Goal: Task Accomplishment & Management: Manage account settings

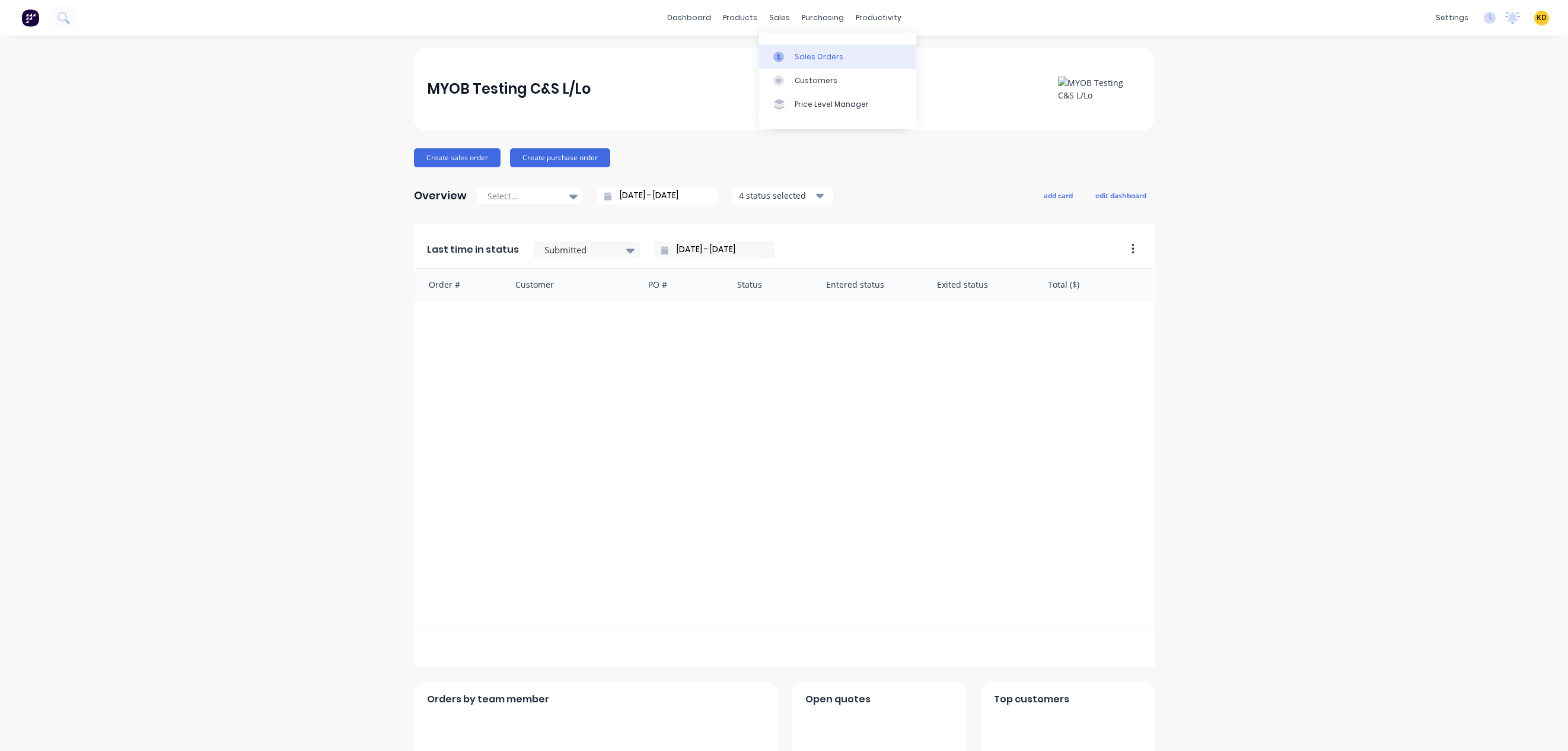
click at [798, 58] on div "Sales Orders" at bounding box center [819, 57] width 49 height 11
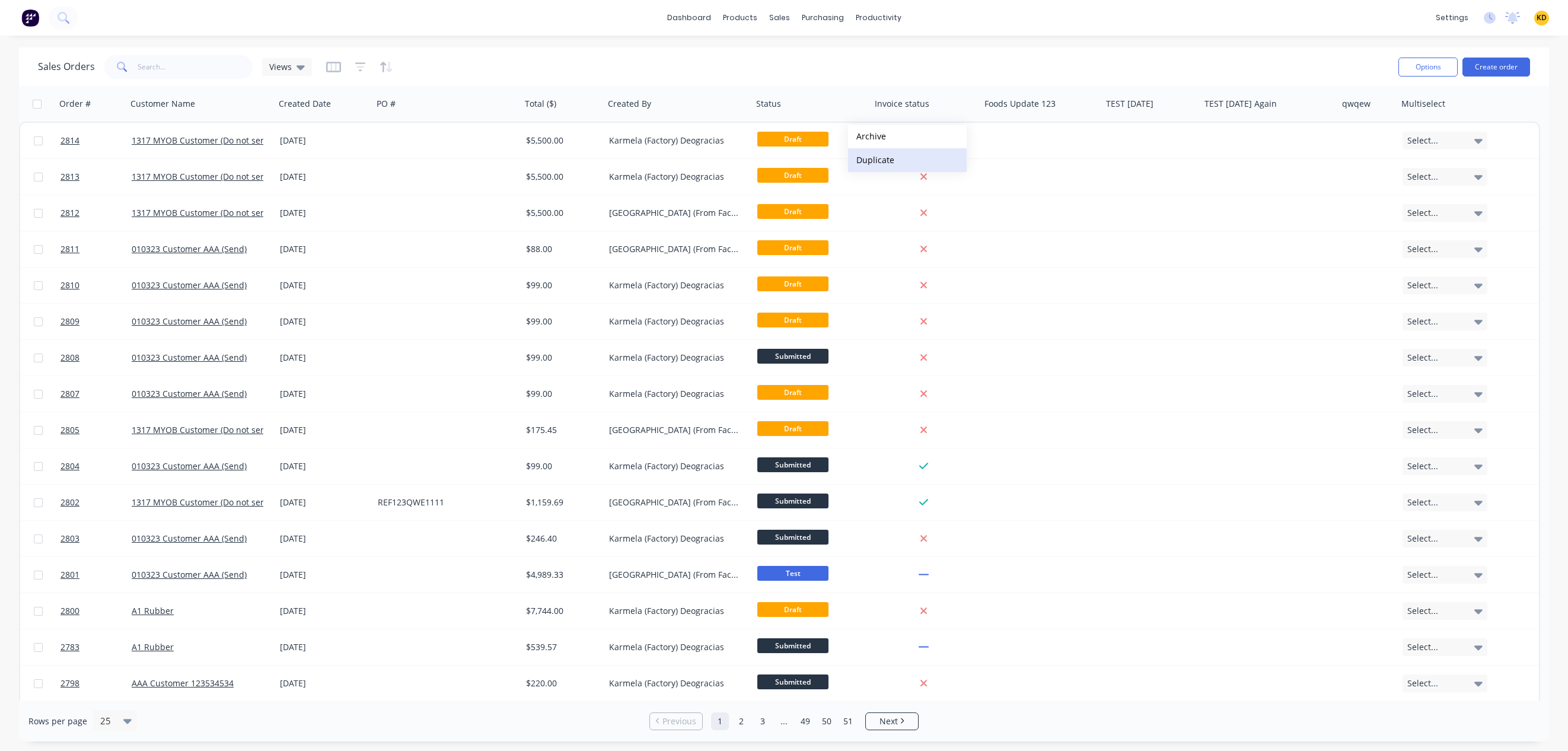
click at [874, 156] on button "Duplicate" at bounding box center [907, 160] width 119 height 24
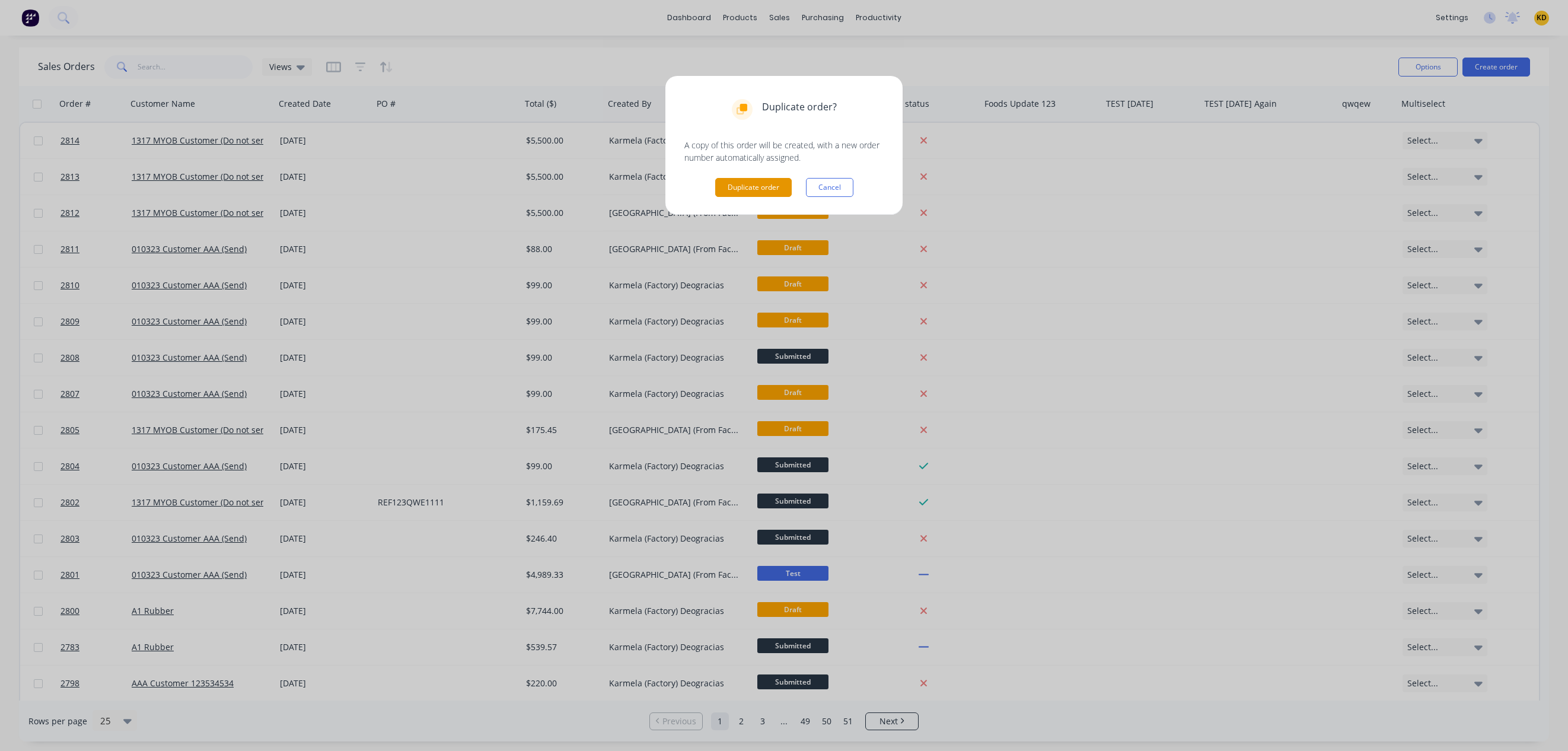
click at [763, 185] on button "Duplicate order" at bounding box center [754, 187] width 77 height 19
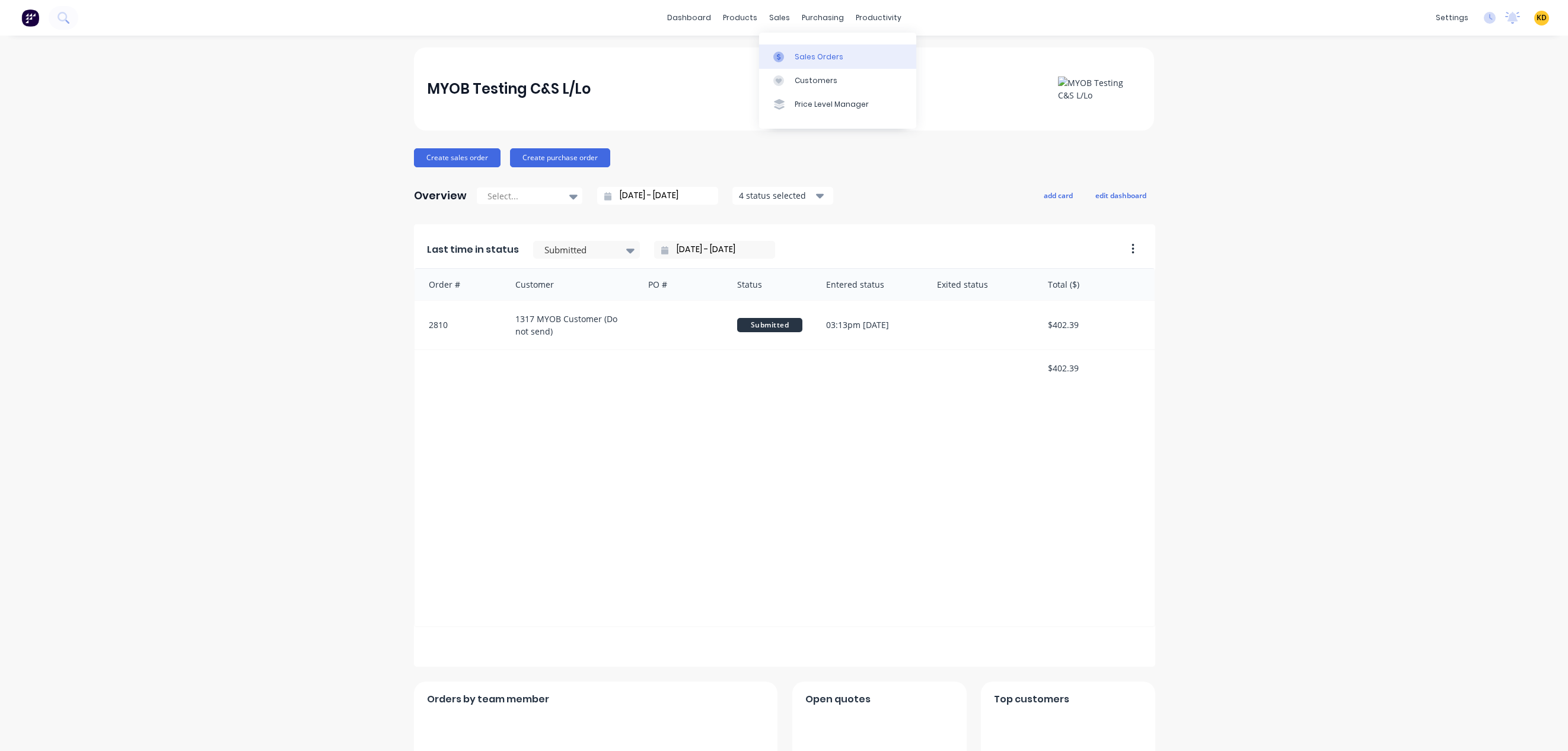
click at [807, 58] on div "Sales Orders" at bounding box center [819, 57] width 49 height 11
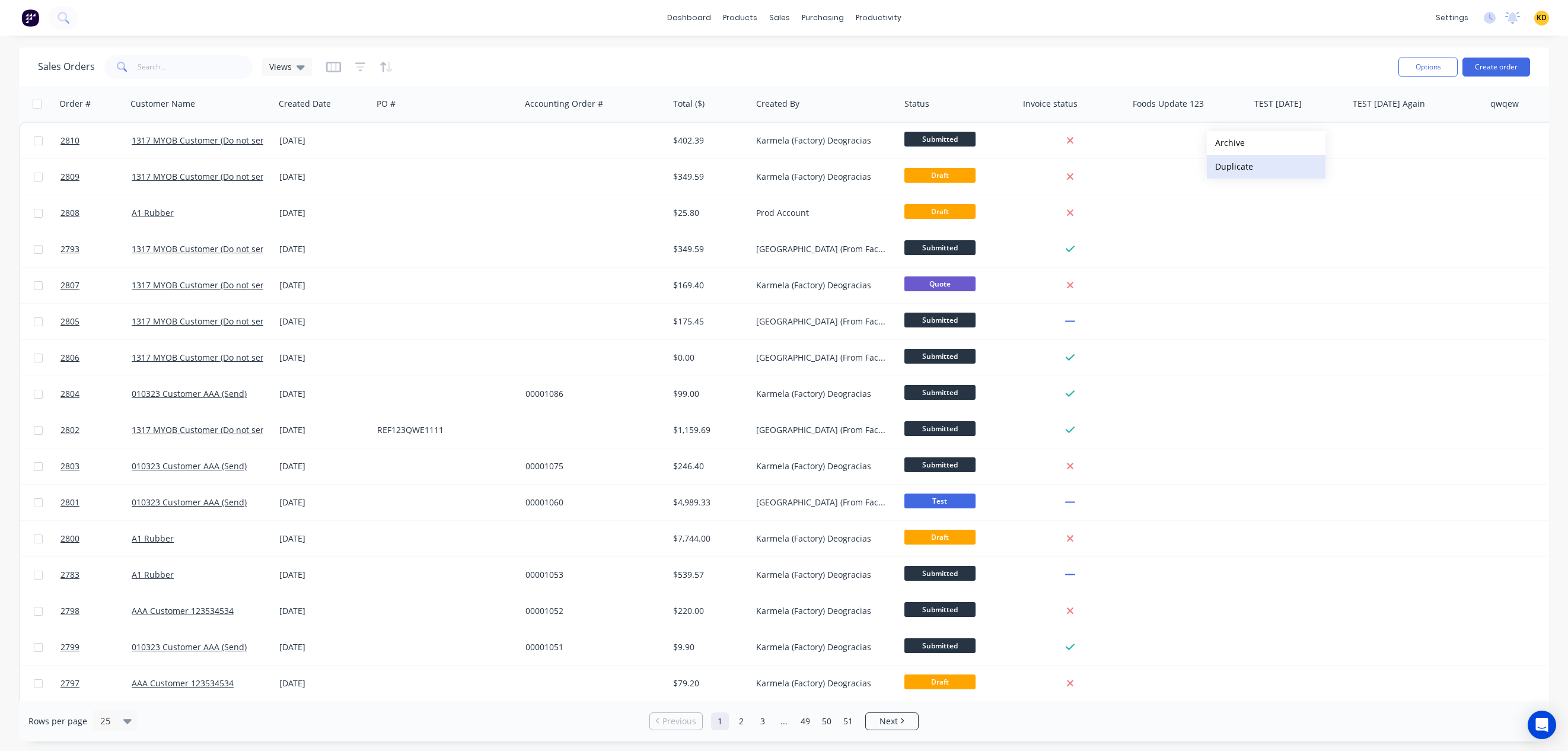
click at [1237, 161] on button "Duplicate" at bounding box center [1266, 166] width 119 height 24
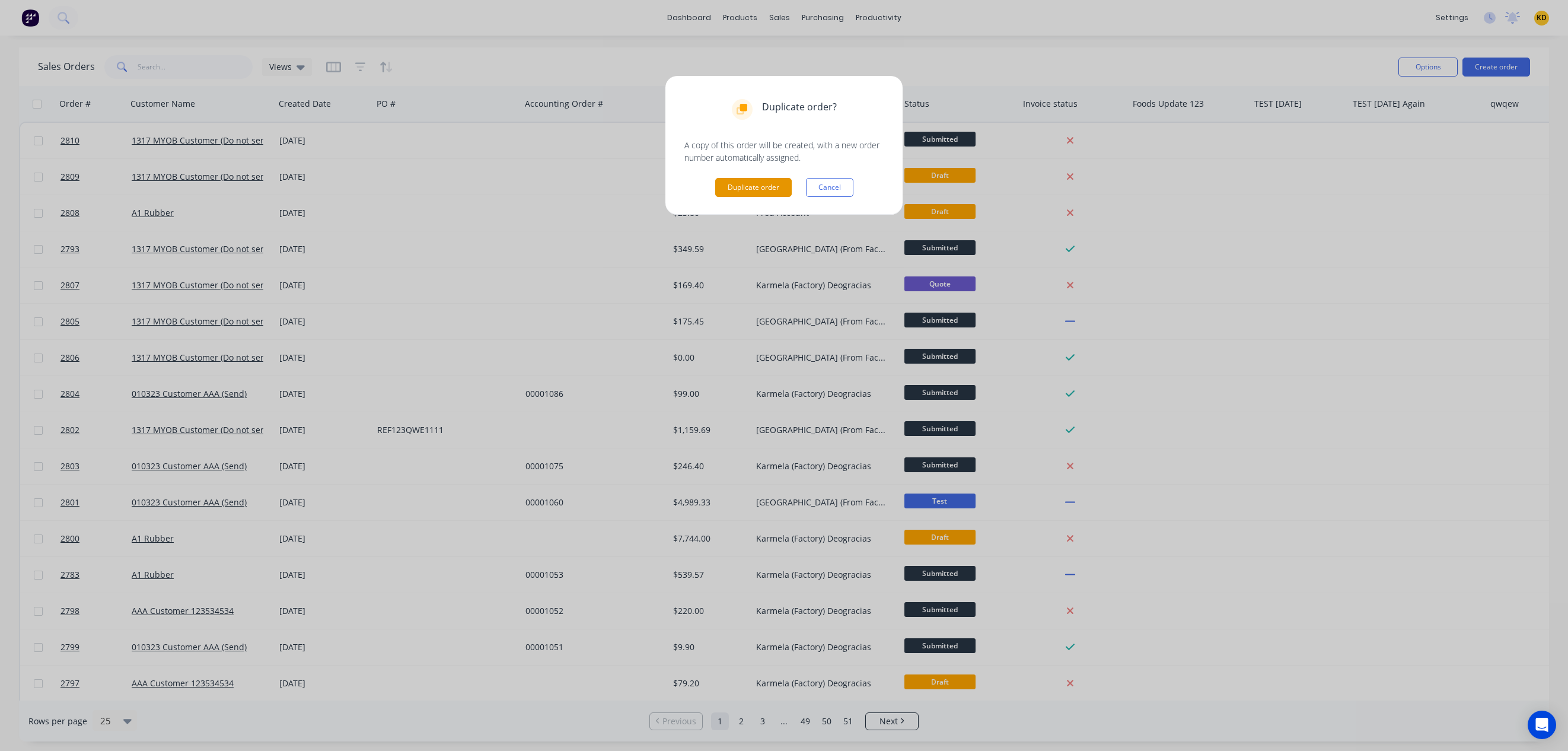
click at [756, 191] on button "Duplicate order" at bounding box center [754, 187] width 77 height 19
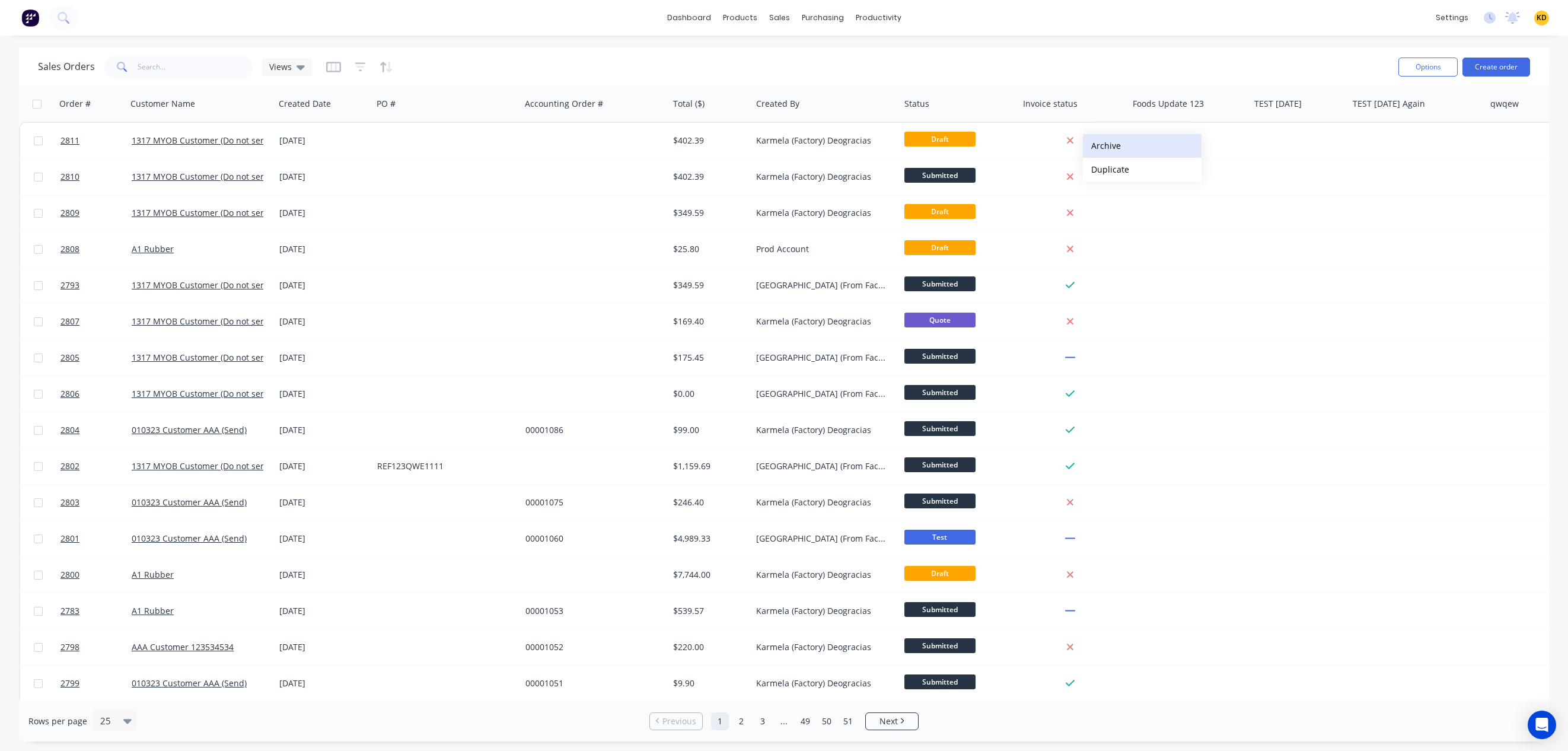
click at [1113, 144] on button "Archive" at bounding box center [1142, 146] width 119 height 24
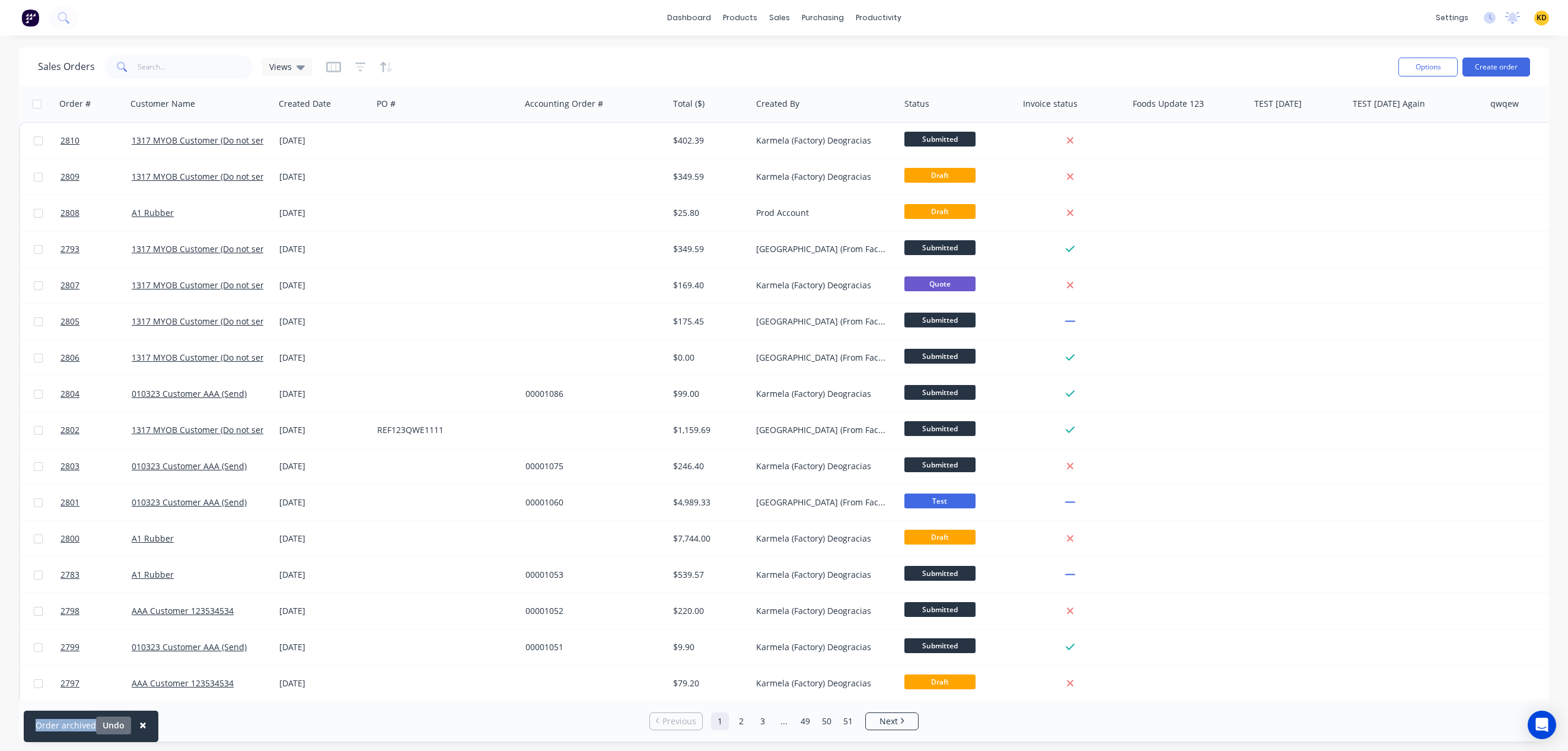
drag, startPoint x: 35, startPoint y: 724, endPoint x: 103, endPoint y: 726, distance: 68.0
click at [93, 724] on div "× Order archived Undo" at bounding box center [91, 727] width 135 height 32
click at [889, 135] on link "Timesheets" at bounding box center [924, 129] width 157 height 24
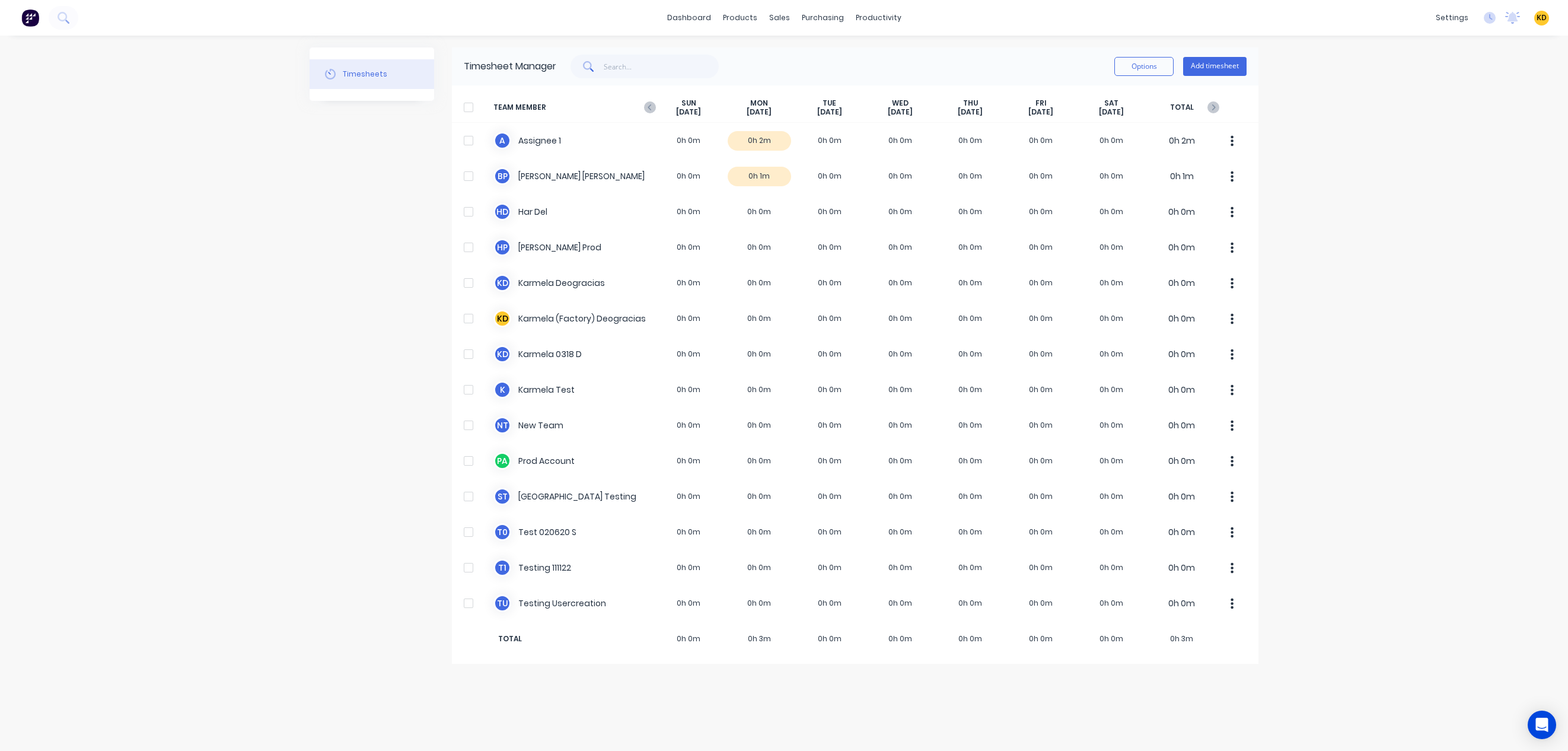
click at [1379, 97] on div "dashboard products sales purchasing productivity dashboard products Product Cat…" at bounding box center [784, 375] width 1568 height 751
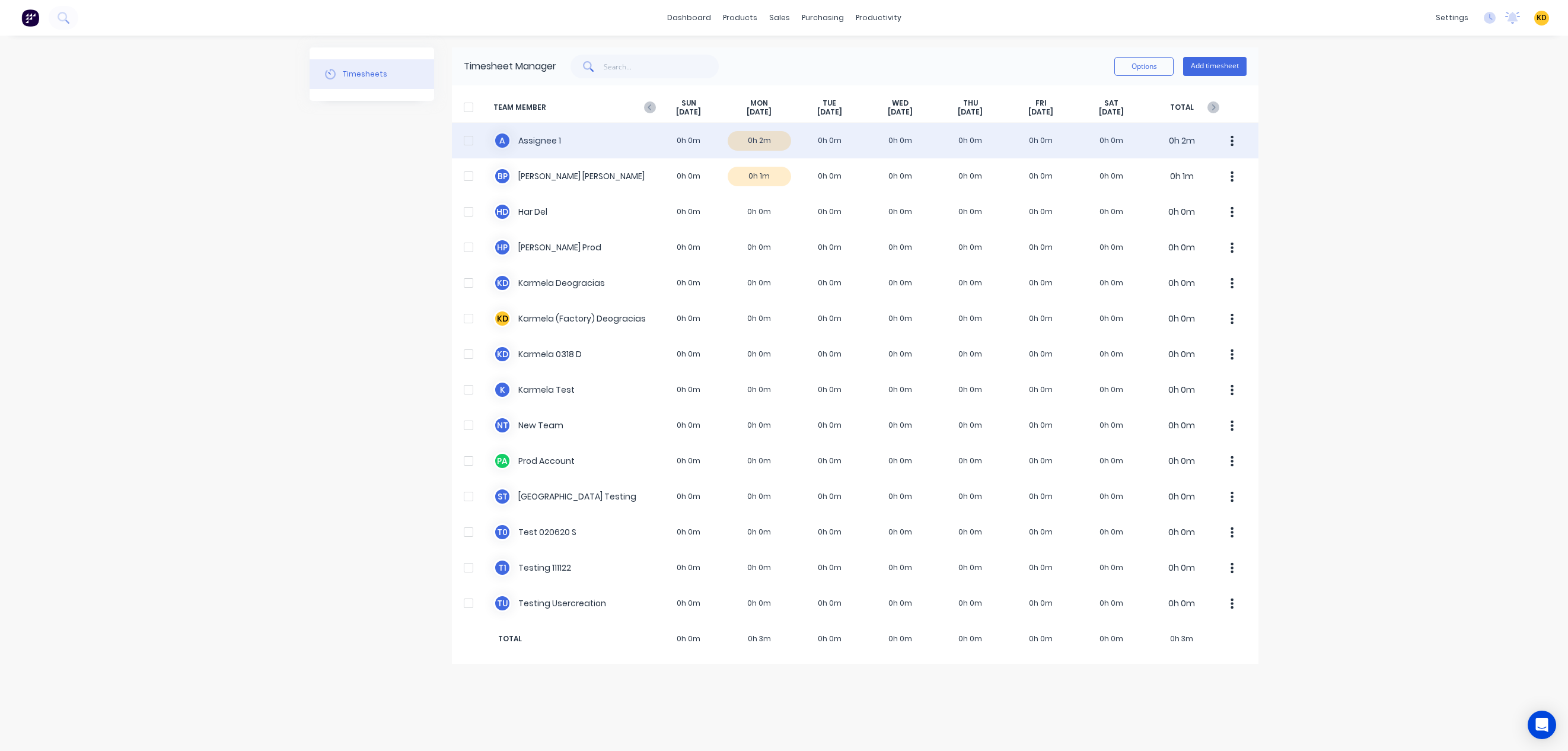
click at [466, 142] on div at bounding box center [468, 140] width 24 height 24
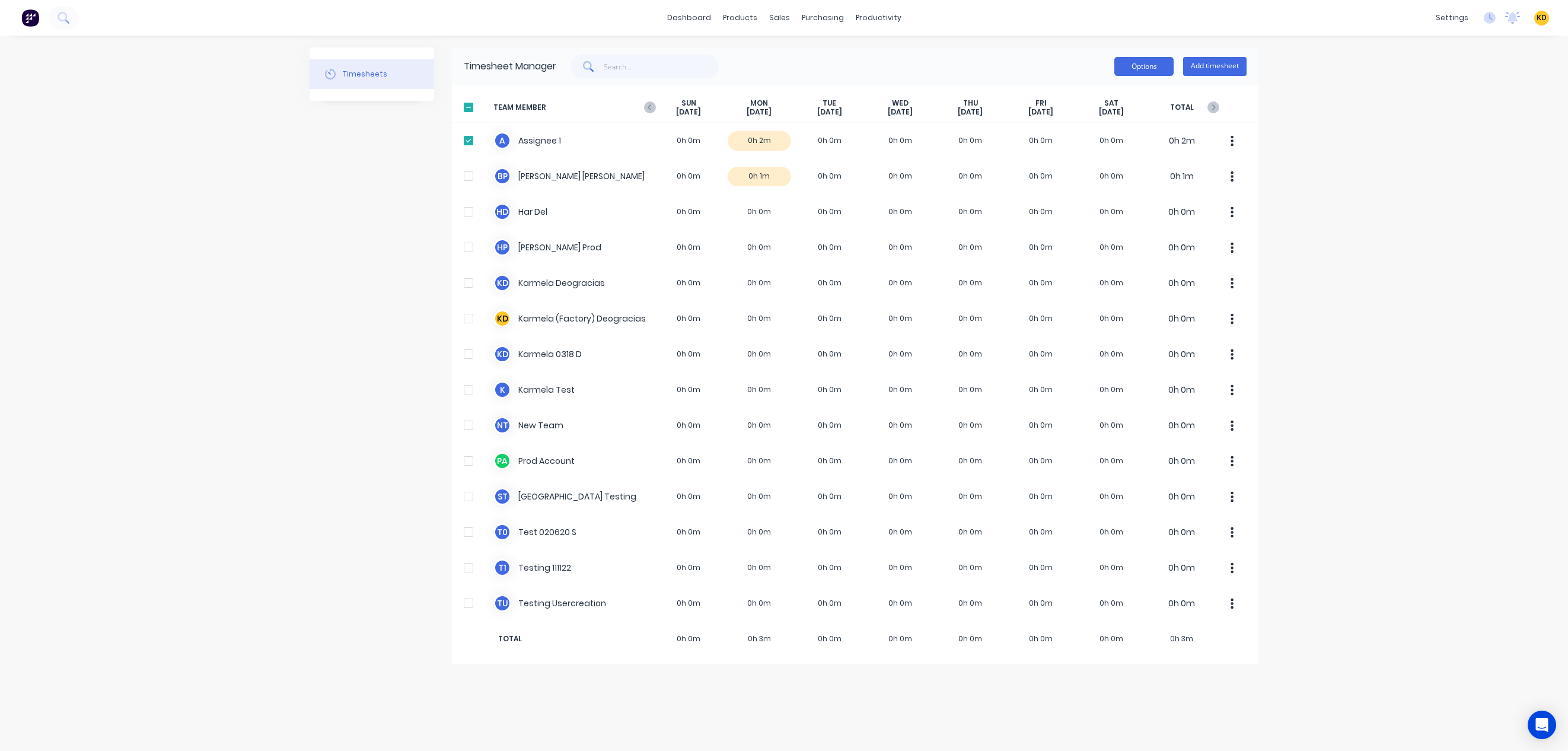
click at [1139, 68] on button "Options" at bounding box center [1144, 66] width 59 height 19
click at [1121, 163] on div "Export" at bounding box center [1118, 168] width 91 height 17
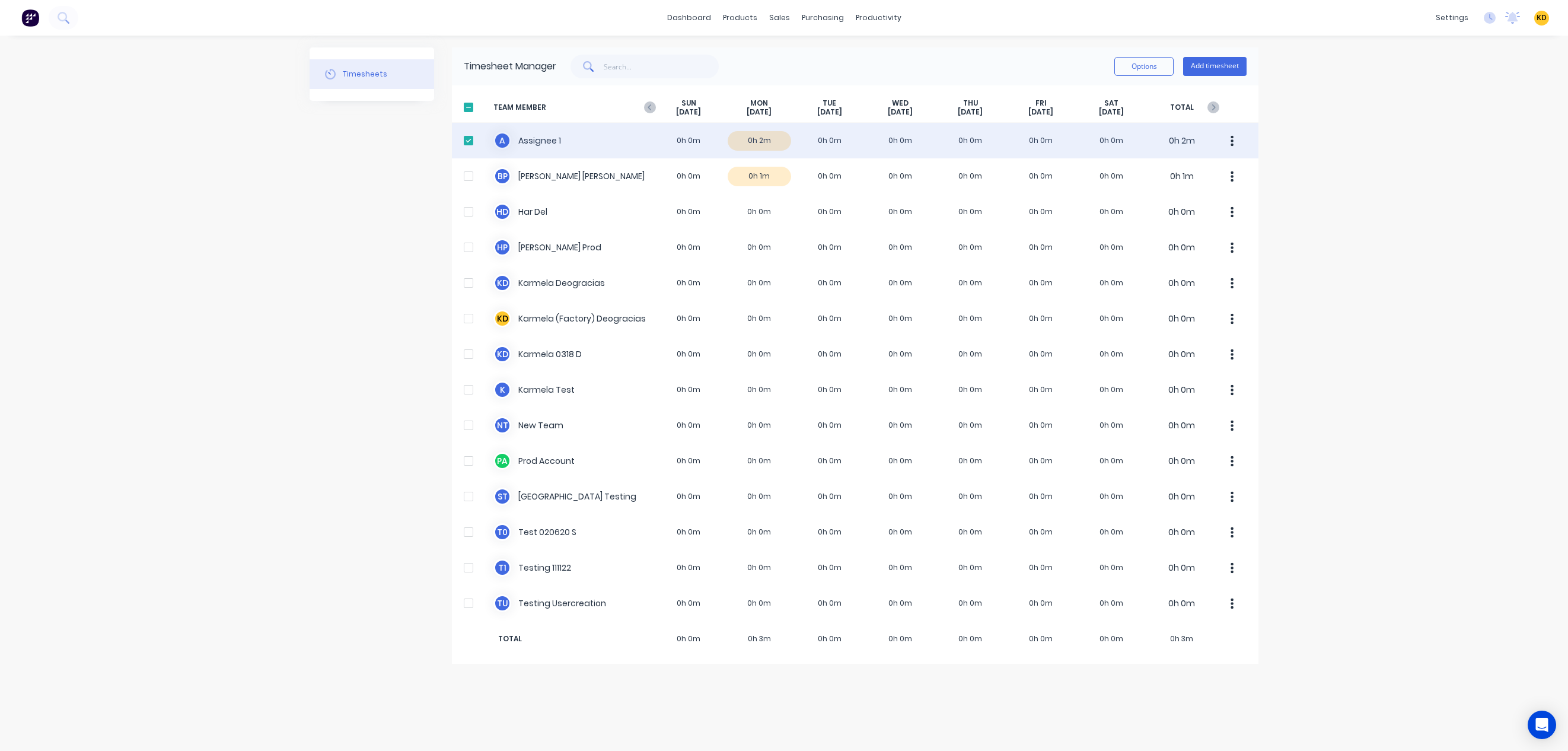
click at [1231, 140] on icon "button" at bounding box center [1232, 141] width 3 height 13
click at [1215, 171] on div "Approve" at bounding box center [1187, 174] width 91 height 17
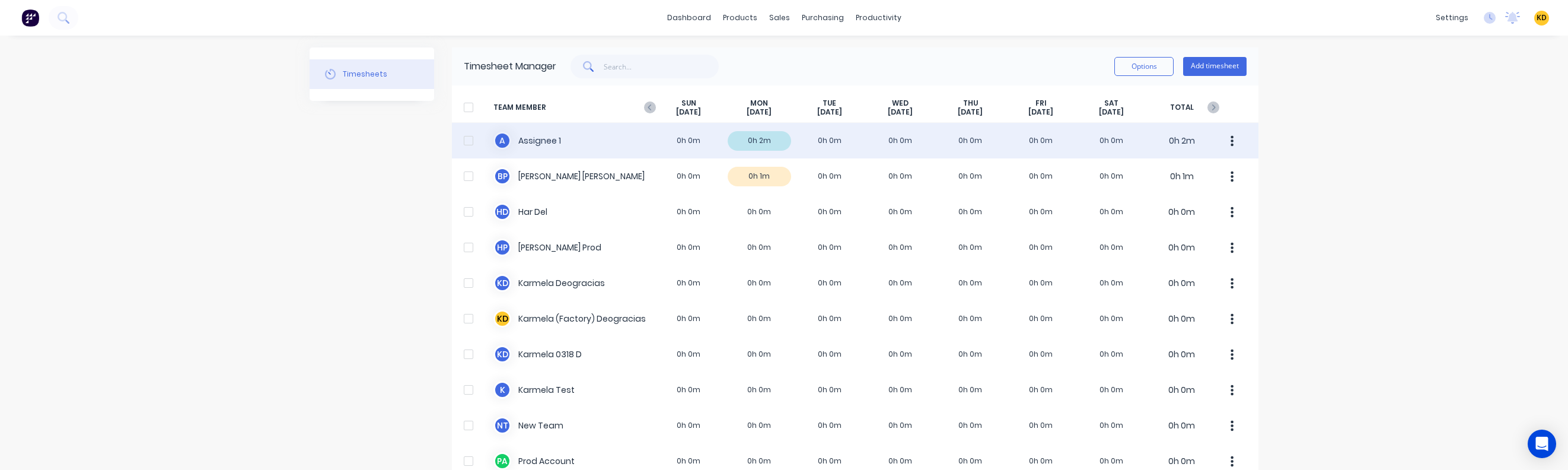
click at [1230, 144] on button "button" at bounding box center [1232, 140] width 25 height 24
click at [1219, 171] on div "Approve" at bounding box center [1187, 174] width 91 height 17
click at [1220, 144] on button "button" at bounding box center [1232, 140] width 25 height 24
click at [1212, 178] on div "Approve" at bounding box center [1187, 174] width 91 height 17
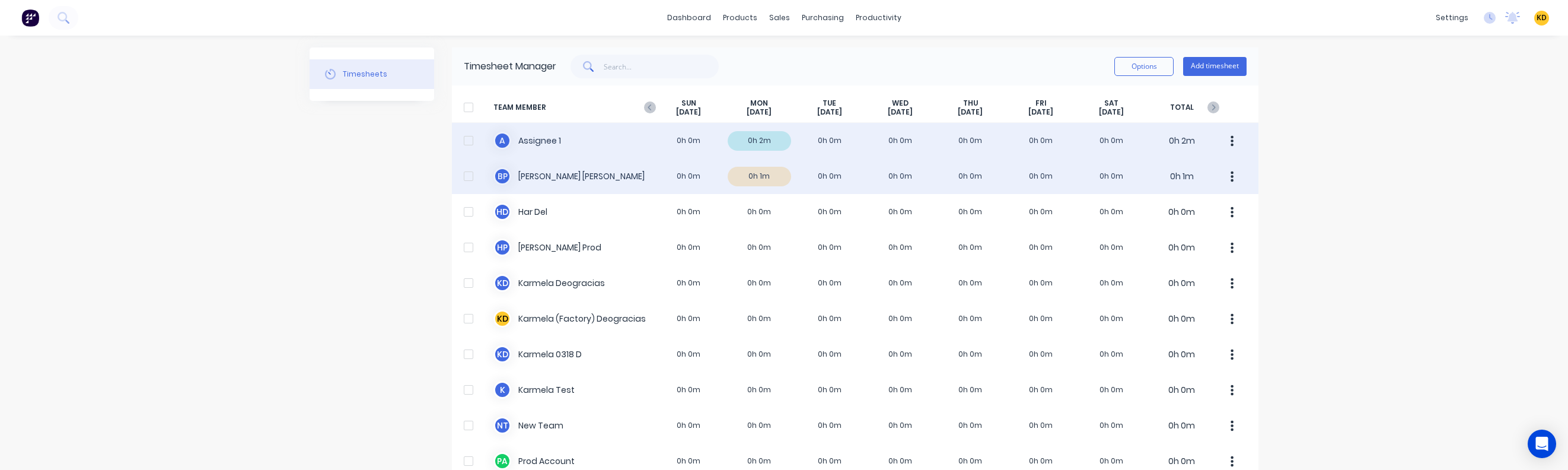
click at [1231, 180] on icon "button" at bounding box center [1233, 177] width 3 height 11
click at [1211, 206] on div "Approve" at bounding box center [1187, 209] width 91 height 17
